Goal: Task Accomplishment & Management: Use online tool/utility

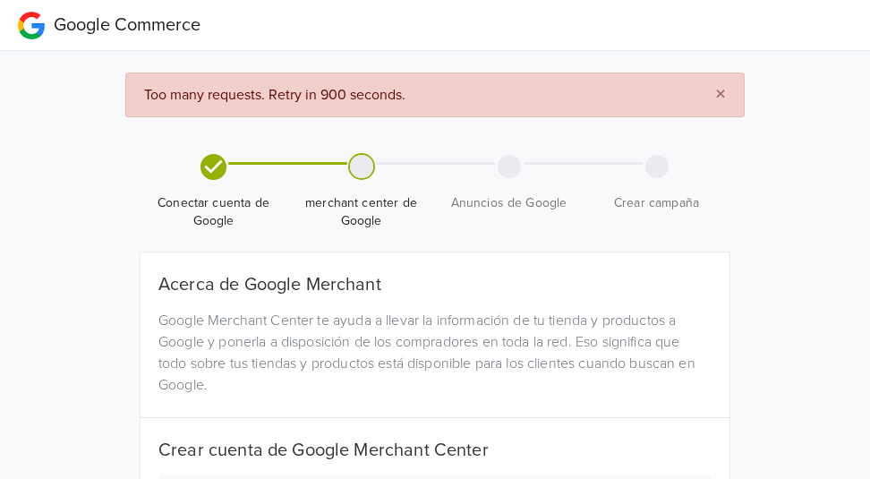
select select "cl"
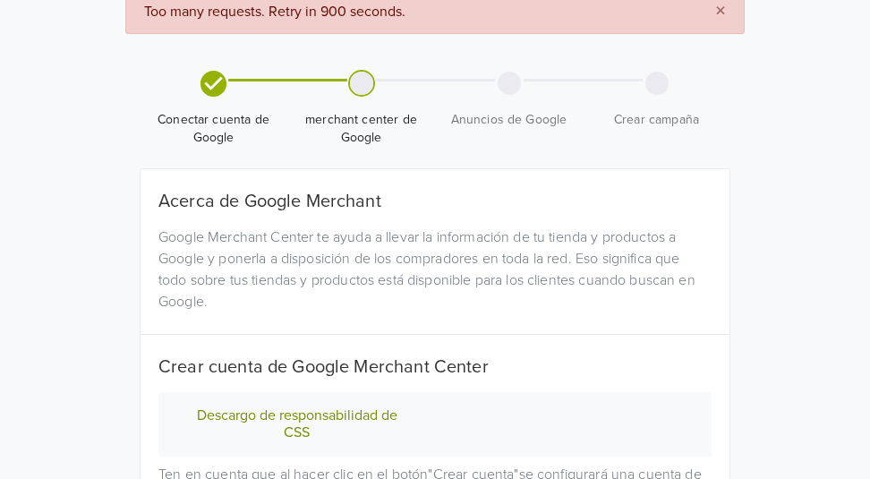
scroll to position [268, 0]
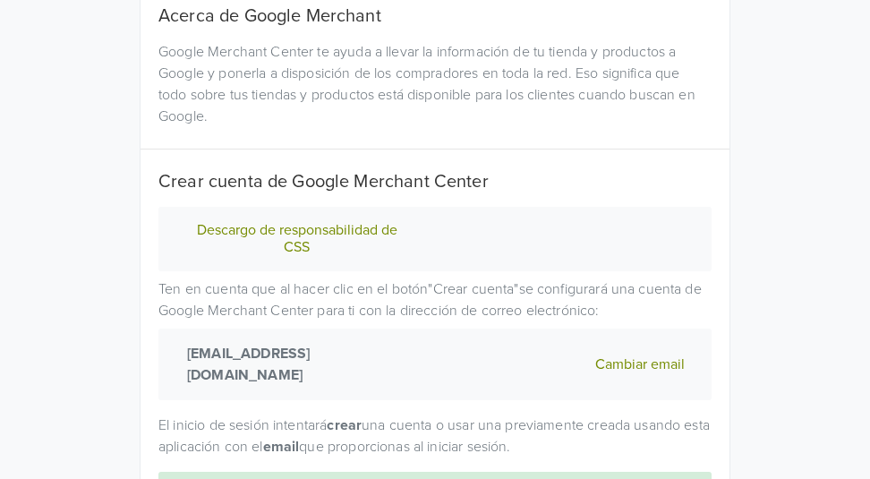
click at [303, 236] on button "Descargo de responsabilidad de CSS" at bounding box center [296, 239] width 233 height 36
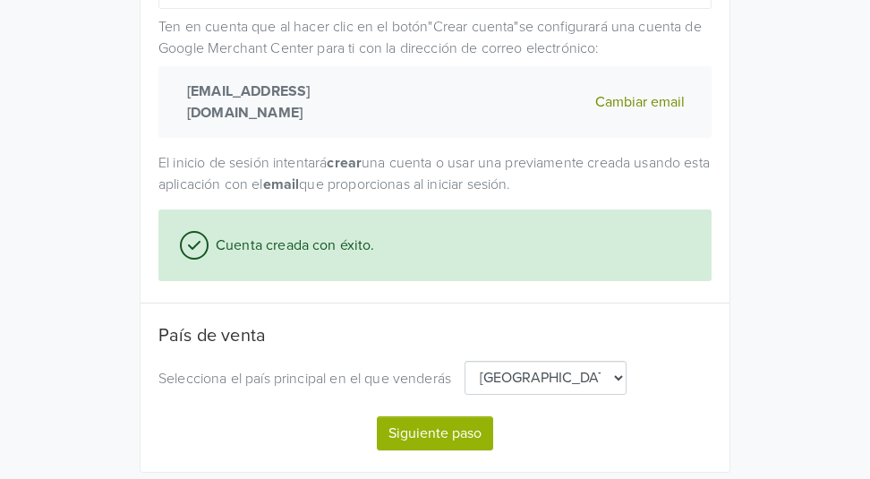
scroll to position [837, 0]
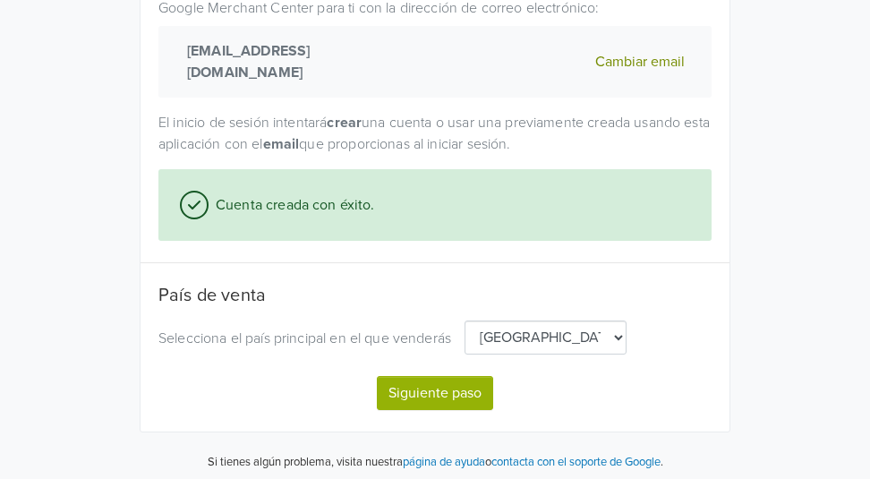
click at [466, 376] on button "Siguiente paso" at bounding box center [435, 393] width 116 height 34
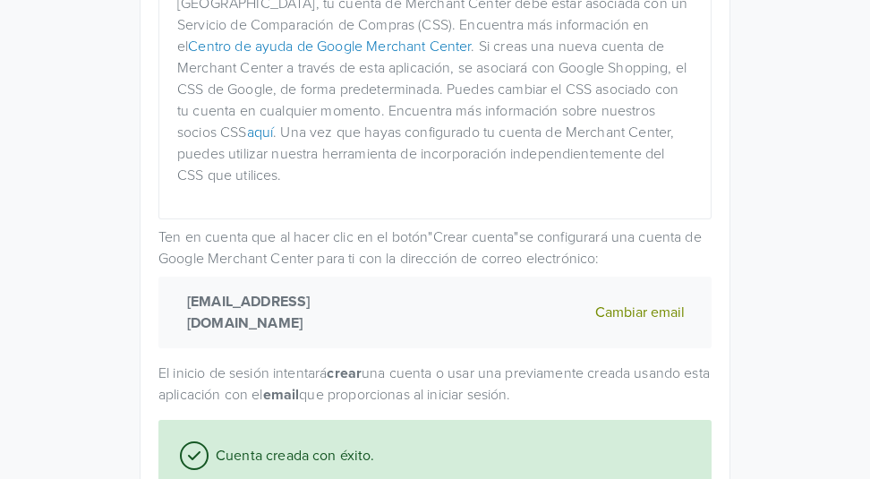
select select "cl"
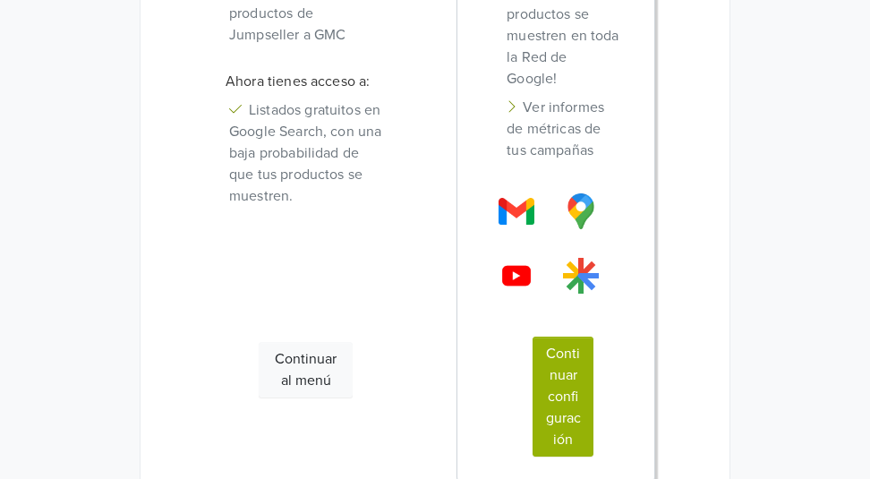
scroll to position [880, 0]
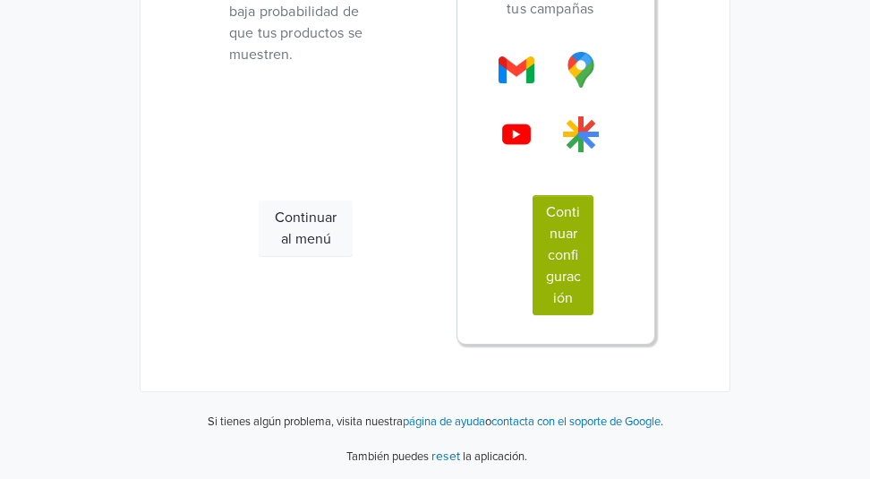
click at [565, 269] on button "Continuar configuración" at bounding box center [562, 255] width 61 height 120
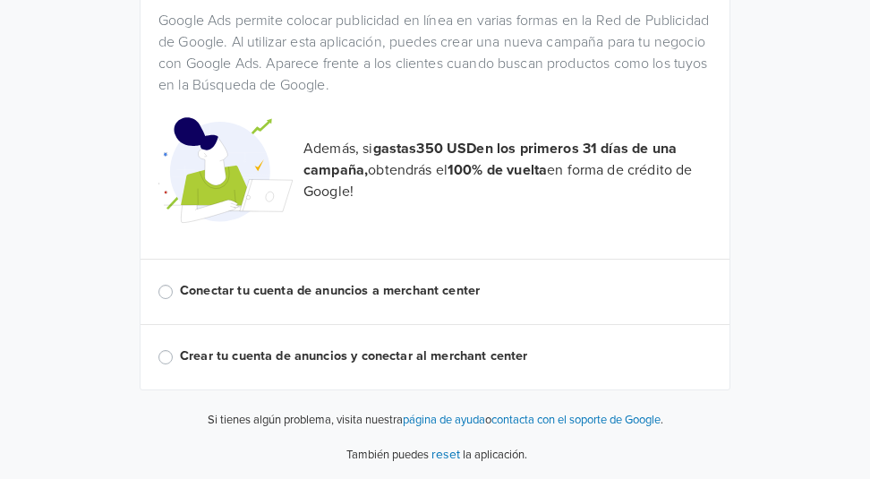
scroll to position [218, 0]
click at [180, 293] on label "Conectar tu cuenta de anuncios a merchant center" at bounding box center [445, 292] width 531 height 20
click at [0, 0] on input "Conectar tu cuenta de anuncios a merchant center" at bounding box center [0, 0] width 0 height 0
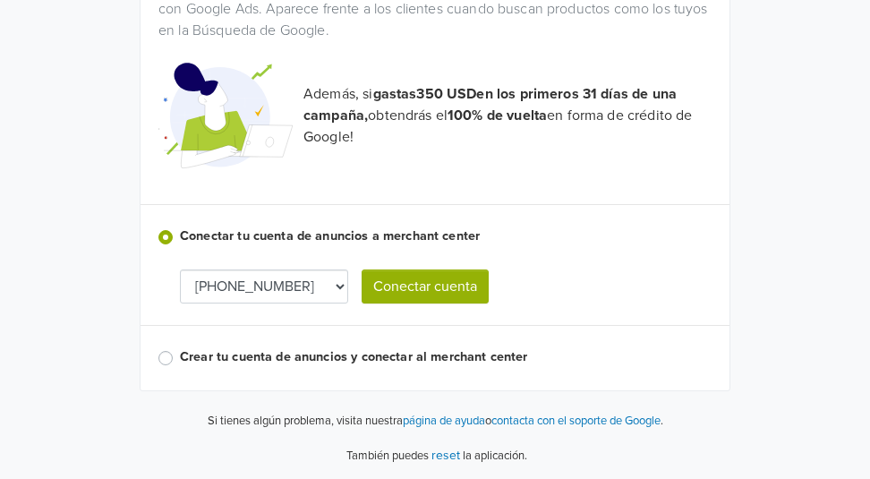
click at [324, 284] on select "[PHONE_NUMBER] 136-014-5300 133-134-3700" at bounding box center [264, 286] width 168 height 34
drag, startPoint x: 331, startPoint y: 305, endPoint x: 331, endPoint y: 287, distance: 17.9
click at [331, 305] on div "Acerca de Google Ads Google Ads permite colocar publicidad en línea en varias f…" at bounding box center [434, 143] width 553 height 449
click at [331, 287] on select "[PHONE_NUMBER] 136-014-5300 133-134-3700" at bounding box center [264, 286] width 168 height 34
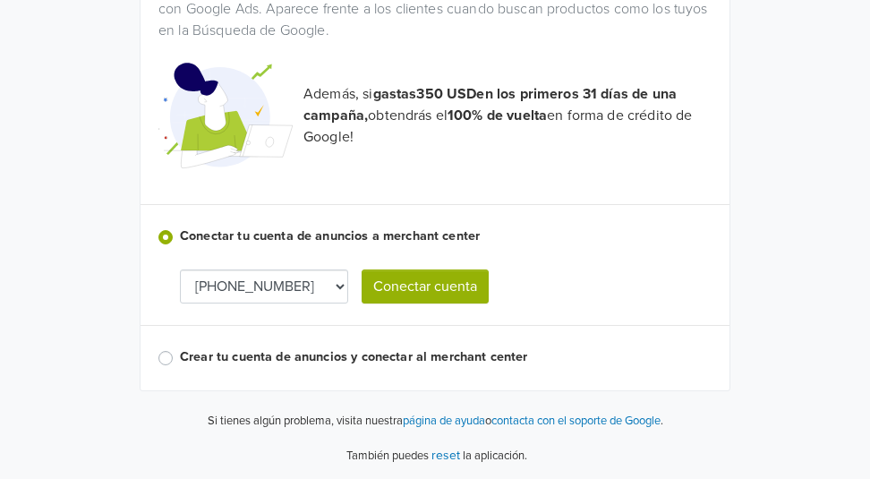
click at [331, 283] on select "[PHONE_NUMBER] 136-014-5300 133-134-3700" at bounding box center [264, 286] width 168 height 34
select select "1331343700"
click at [444, 283] on button "Conectar cuenta" at bounding box center [424, 286] width 127 height 34
select select "1331343700"
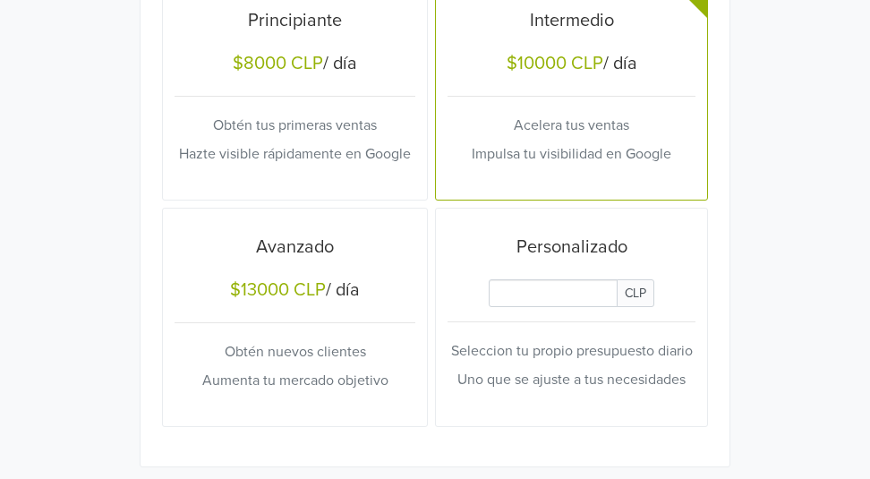
scroll to position [1161, 0]
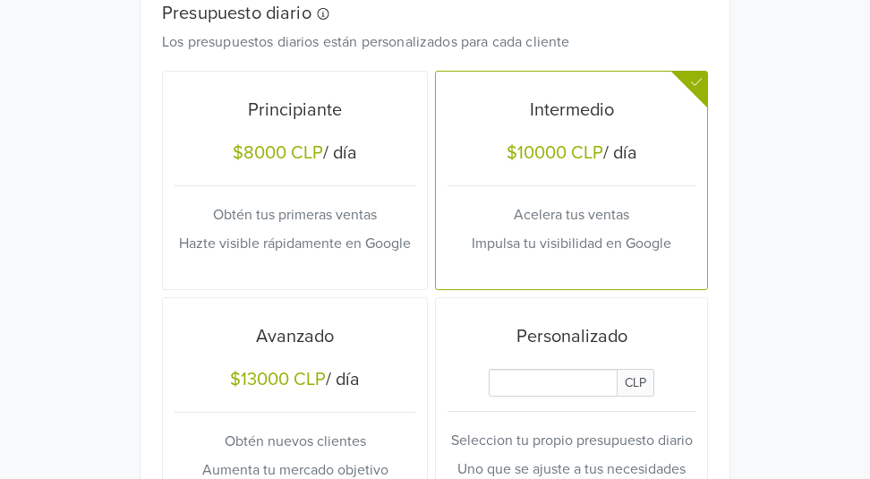
scroll to position [1161, 0]
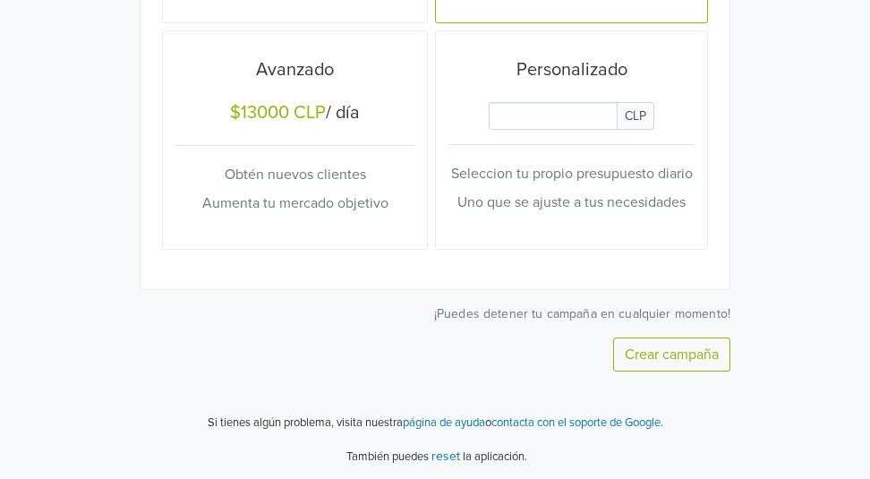
click at [215, 341] on div "Crear campaña" at bounding box center [435, 354] width 590 height 34
